Goal: Information Seeking & Learning: Learn about a topic

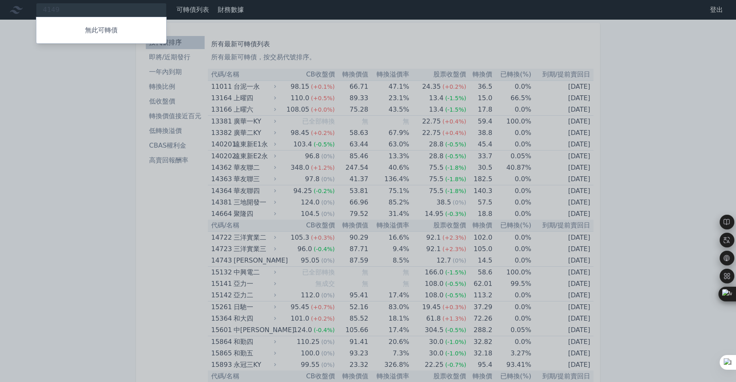
click at [50, 11] on div at bounding box center [368, 191] width 736 height 382
click at [58, 9] on div "4149 無此可轉債" at bounding box center [101, 10] width 131 height 14
drag, startPoint x: 73, startPoint y: 9, endPoint x: 29, endPoint y: 7, distance: 43.3
click at [29, 7] on div at bounding box center [368, 191] width 736 height 382
click at [88, 13] on div "4149 無此可轉債" at bounding box center [101, 10] width 131 height 14
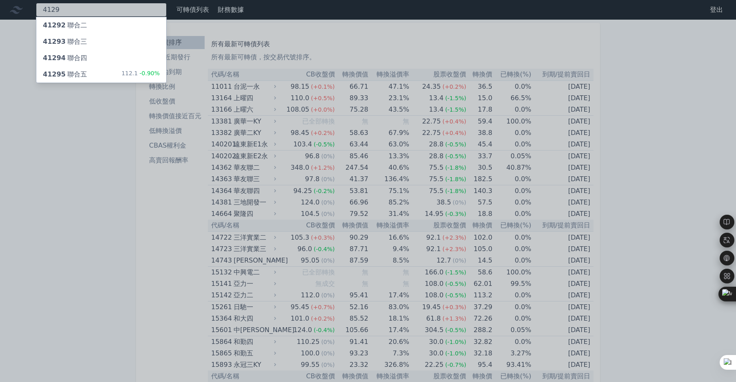
type input "4129"
click at [103, 77] on div "41295 聯合五 112.1 -0.90%" at bounding box center [101, 74] width 130 height 16
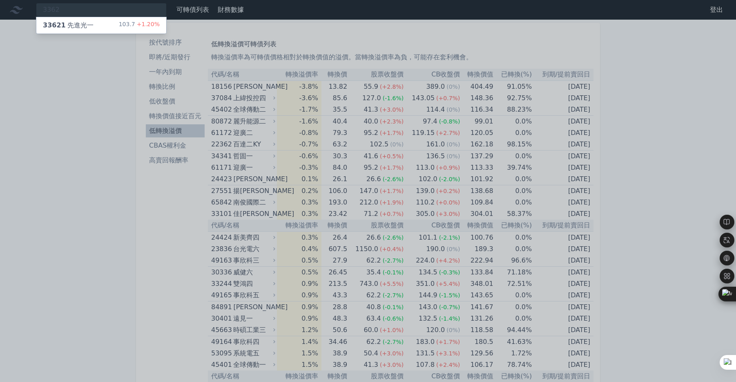
type input "3362"
click at [96, 25] on div "33621 先進光一 103.7 +1.20%" at bounding box center [101, 25] width 130 height 16
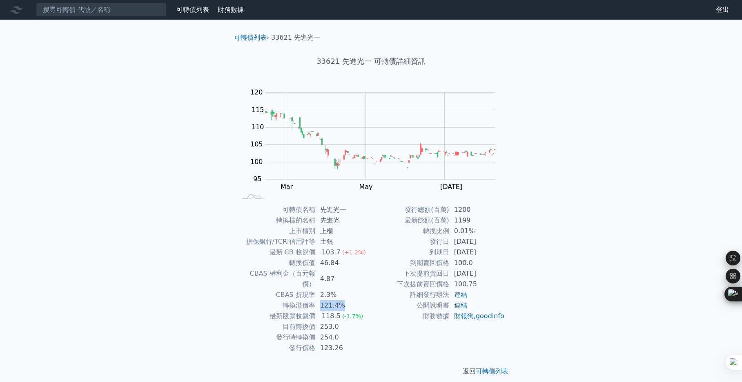
drag, startPoint x: 322, startPoint y: 295, endPoint x: 359, endPoint y: 295, distance: 37.6
click at [359, 300] on td "121.4%" at bounding box center [343, 305] width 56 height 11
click at [366, 300] on td "121.4%" at bounding box center [343, 305] width 56 height 11
